Goal: Use online tool/utility

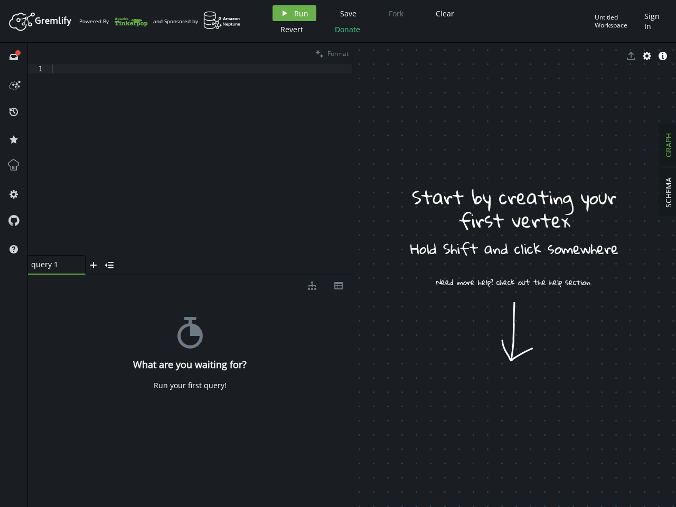
click at [294, 13] on span "Run" at bounding box center [301, 13] width 14 height 10
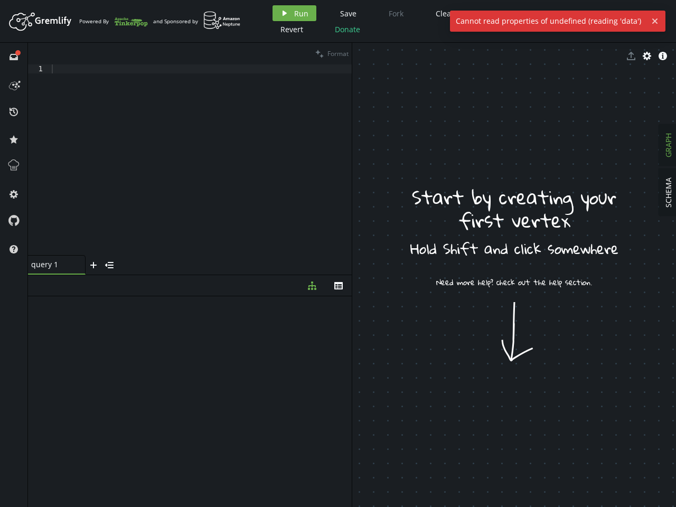
click at [346, 13] on div "Artboard Created with Sketch. Powered By and Sponsored by play Run Save Fork Cl…" at bounding box center [338, 253] width 676 height 507
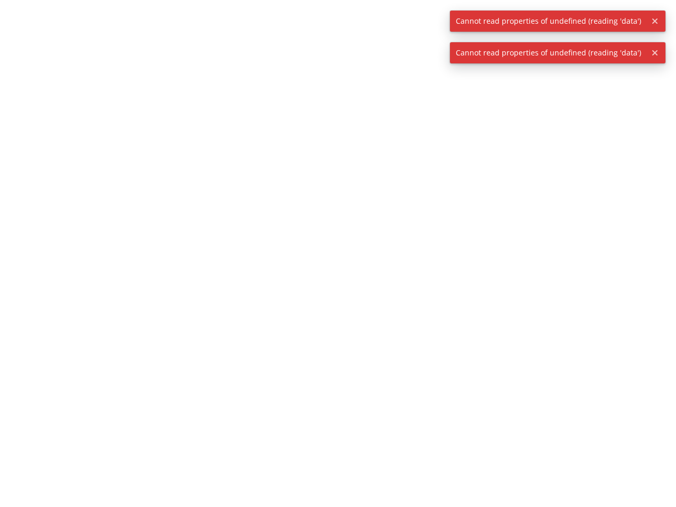
click at [443, 13] on div at bounding box center [338, 253] width 676 height 507
click at [290, 29] on div at bounding box center [338, 253] width 676 height 507
click at [346, 29] on div at bounding box center [338, 253] width 676 height 507
click at [617, 21] on span "Cannot read properties of undefined (reading 'data')" at bounding box center [548, 21] width 197 height 21
click at [654, 21] on icon "button" at bounding box center [654, 20] width 5 height 5
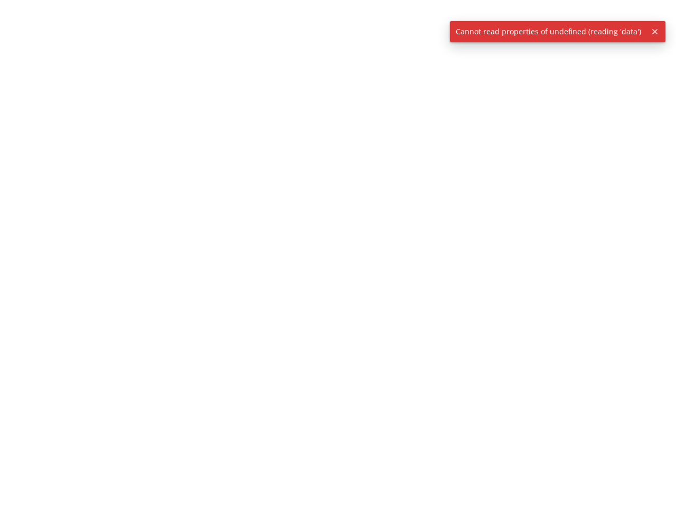
click at [14, 56] on div at bounding box center [338, 253] width 676 height 507
click at [14, 84] on div at bounding box center [338, 253] width 676 height 507
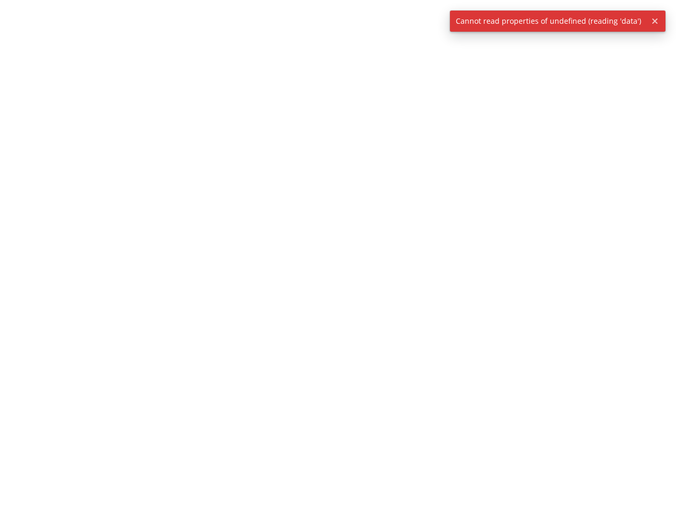
click at [14, 111] on div at bounding box center [338, 253] width 676 height 507
